Goal: Task Accomplishment & Management: Complete application form

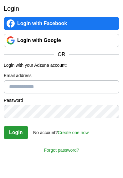
click at [76, 133] on link "Create one now" at bounding box center [73, 132] width 31 height 5
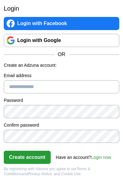
click at [84, 90] on input "Email address" at bounding box center [62, 86] width 116 height 13
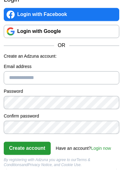
type input "**********"
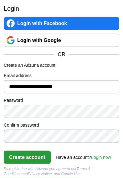
scroll to position [9, 0]
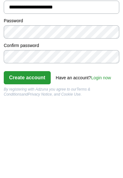
click at [19, 151] on button "Create account" at bounding box center [27, 157] width 47 height 13
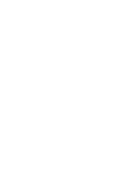
scroll to position [88, 0]
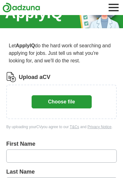
scroll to position [10, 0]
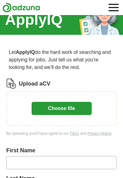
click at [76, 105] on button "Choose file" at bounding box center [62, 108] width 60 height 13
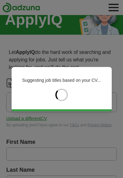
type input "****"
type input "*******"
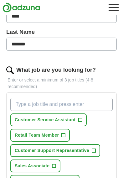
click at [60, 134] on button "Retail Team Member +" at bounding box center [39, 135] width 59 height 13
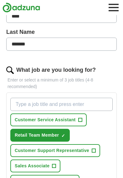
click at [81, 121] on span "+" at bounding box center [80, 119] width 4 height 5
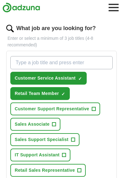
scroll to position [191, 0]
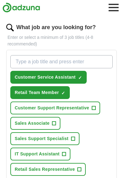
click at [16, 157] on span "IT Support Assistant" at bounding box center [37, 154] width 45 height 7
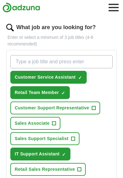
click at [16, 157] on span "IT Support Assistant" at bounding box center [37, 154] width 45 height 7
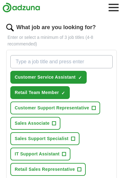
click at [17, 169] on span "Retail Sales Representative" at bounding box center [45, 169] width 60 height 7
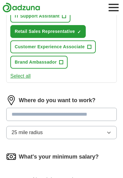
scroll to position [329, 0]
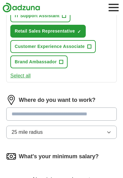
click at [86, 114] on input at bounding box center [61, 113] width 111 height 13
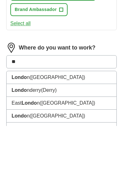
type input "*"
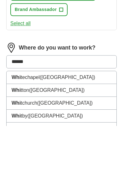
type input "*******"
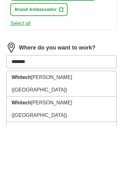
click at [92, 123] on li "Whitech [PERSON_NAME] ([GEOGRAPHIC_DATA])" at bounding box center [62, 135] width 110 height 25
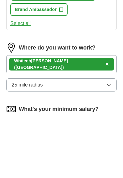
scroll to position [381, 0]
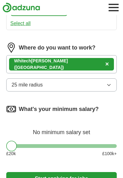
click at [89, 86] on button "25 mile radius" at bounding box center [61, 84] width 111 height 13
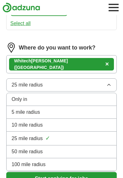
click at [73, 126] on div "10 mile radius" at bounding box center [62, 125] width 100 height 8
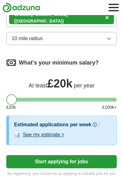
scroll to position [428, 0]
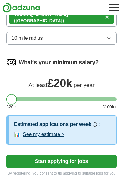
click at [39, 136] on button "See my estimate >" at bounding box center [44, 135] width 42 height 8
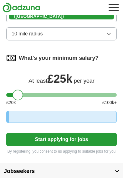
scroll to position [432, 0]
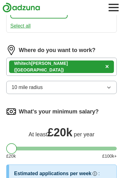
click at [89, 89] on button "10 mile radius" at bounding box center [61, 87] width 111 height 13
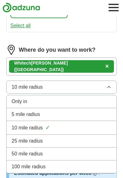
click at [78, 112] on div "5 mile radius" at bounding box center [62, 115] width 100 height 8
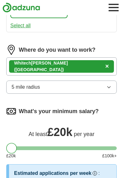
click at [88, 90] on button "5 mile radius" at bounding box center [61, 86] width 111 height 13
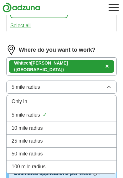
click at [73, 128] on div "10 mile radius" at bounding box center [62, 128] width 100 height 8
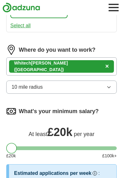
click at [96, 91] on button "10 mile radius" at bounding box center [61, 86] width 111 height 13
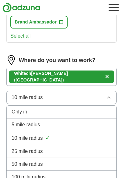
click at [80, 124] on div "5 mile radius" at bounding box center [62, 125] width 100 height 8
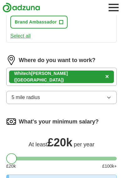
scroll to position [369, 0]
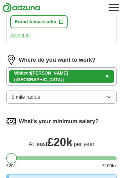
click at [86, 103] on button "5 mile radius" at bounding box center [61, 96] width 111 height 13
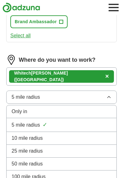
click at [73, 138] on div "10 mile radius" at bounding box center [62, 138] width 100 height 8
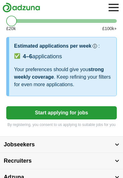
click at [84, 111] on button "Start applying for jobs" at bounding box center [61, 112] width 111 height 13
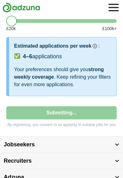
select select "**"
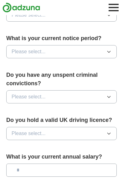
scroll to position [0, 0]
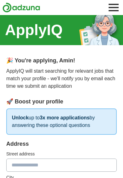
click at [23, 164] on input "text" at bounding box center [61, 164] width 111 height 13
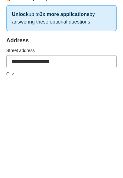
type input "**********"
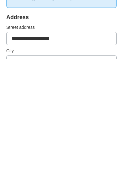
type input "******"
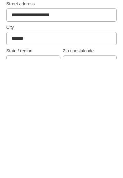
click at [105, 174] on input "text" at bounding box center [90, 180] width 54 height 13
type input "******"
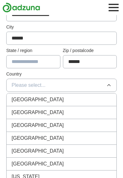
click at [87, 102] on div "[GEOGRAPHIC_DATA]" at bounding box center [62, 100] width 100 height 8
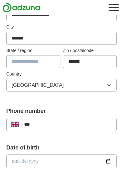
click at [76, 124] on input "***" at bounding box center [67, 125] width 87 height 8
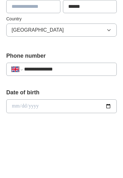
type input "**********"
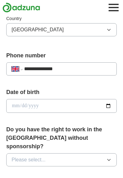
click at [100, 107] on input "date" at bounding box center [61, 106] width 111 height 14
click at [92, 104] on input "**********" at bounding box center [61, 106] width 111 height 14
type input "**********"
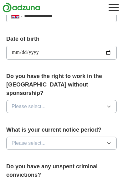
scroll to position [260, 0]
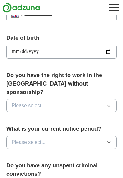
click at [94, 99] on button "Please select..." at bounding box center [61, 105] width 111 height 13
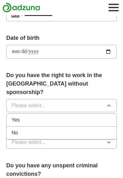
click at [88, 116] on div "Yes" at bounding box center [62, 120] width 100 height 8
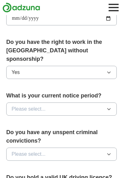
scroll to position [301, 0]
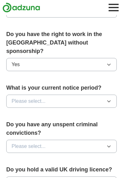
click at [99, 95] on button "Please select..." at bounding box center [61, 101] width 111 height 13
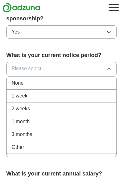
scroll to position [335, 0]
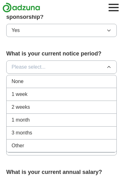
click at [95, 90] on div "1 week" at bounding box center [62, 94] width 100 height 8
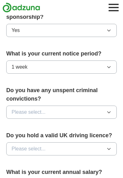
click at [88, 105] on button "Please select..." at bounding box center [61, 111] width 111 height 13
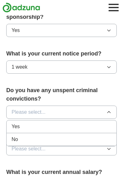
click at [75, 136] on div "No" at bounding box center [62, 140] width 100 height 8
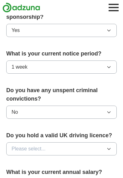
click at [86, 142] on button "Please select..." at bounding box center [61, 148] width 111 height 13
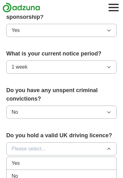
click at [77, 172] on div "No" at bounding box center [62, 176] width 100 height 8
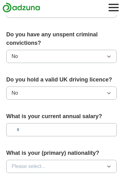
click at [82, 123] on input "text" at bounding box center [61, 129] width 111 height 13
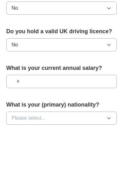
type input "**"
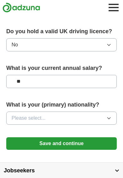
click at [103, 111] on button "Please select..." at bounding box center [61, 117] width 111 height 13
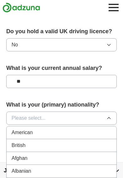
click at [81, 141] on div "British" at bounding box center [62, 145] width 100 height 8
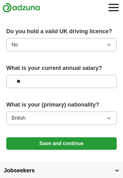
click at [85, 137] on button "Save and continue" at bounding box center [61, 143] width 111 height 13
